Goal: Task Accomplishment & Management: Manage account settings

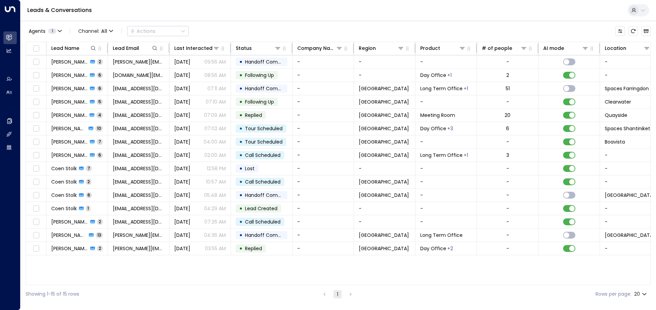
click at [223, 22] on div "Agents 1 Channel: All Actions Lead Name Lead Email Last Interacted Status Compa…" at bounding box center [338, 161] width 625 height 283
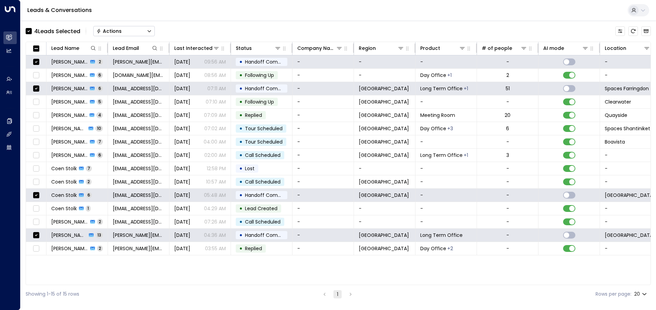
click at [107, 34] on div "Actions" at bounding box center [108, 31] width 25 height 6
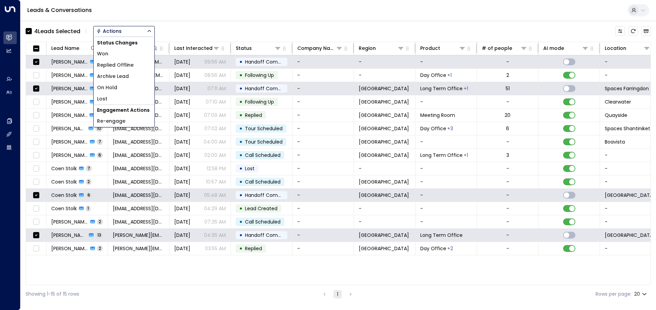
click at [124, 76] on span "Archive Lead" at bounding box center [113, 76] width 32 height 7
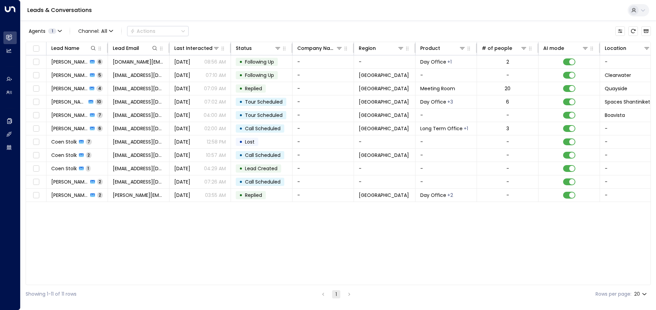
click at [167, 242] on div "Lead Name Lead Email Last Interacted Status Company Name Region Product # of pe…" at bounding box center [338, 163] width 625 height 243
click at [389, 240] on div "Lead Name Lead Email Last Interacted Status Company Name Region Product # of pe…" at bounding box center [338, 163] width 625 height 243
